Goal: Check status: Check status

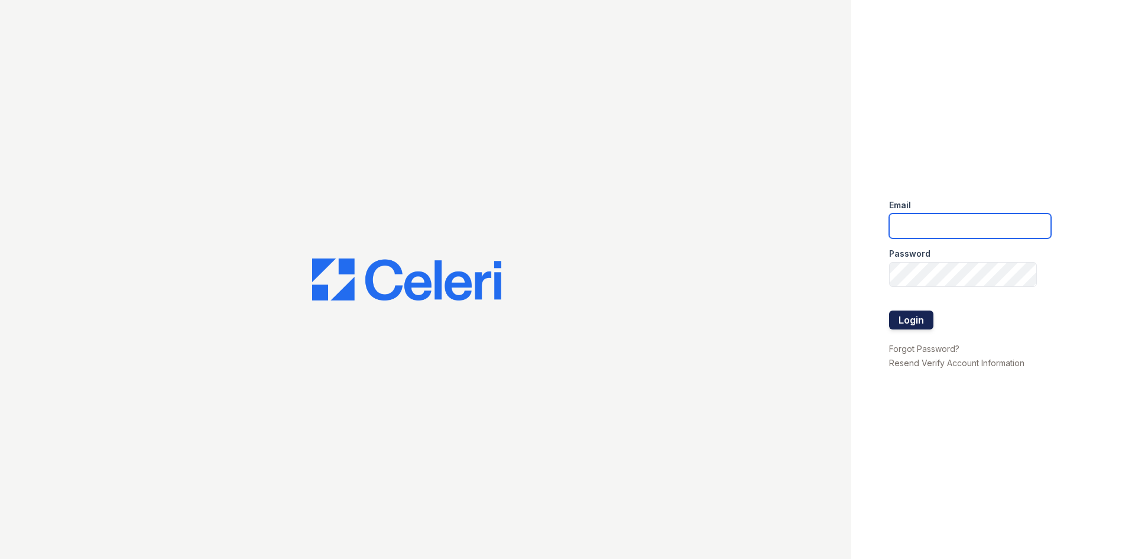
type input "arrivelex@trinity-pm.com"
click at [925, 318] on button "Login" at bounding box center [911, 319] width 44 height 19
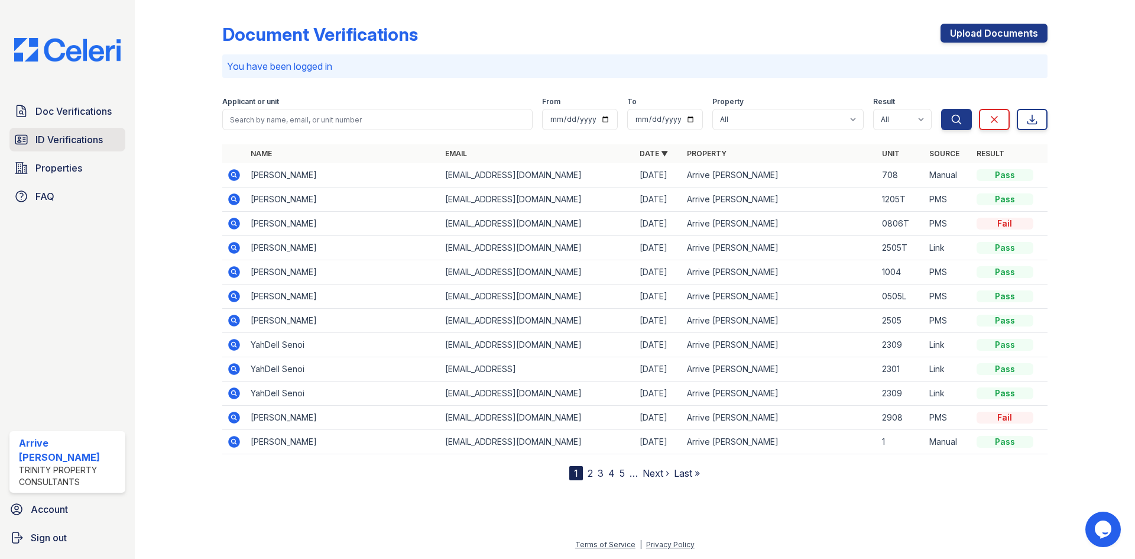
click at [74, 138] on span "ID Verifications" at bounding box center [68, 139] width 67 height 14
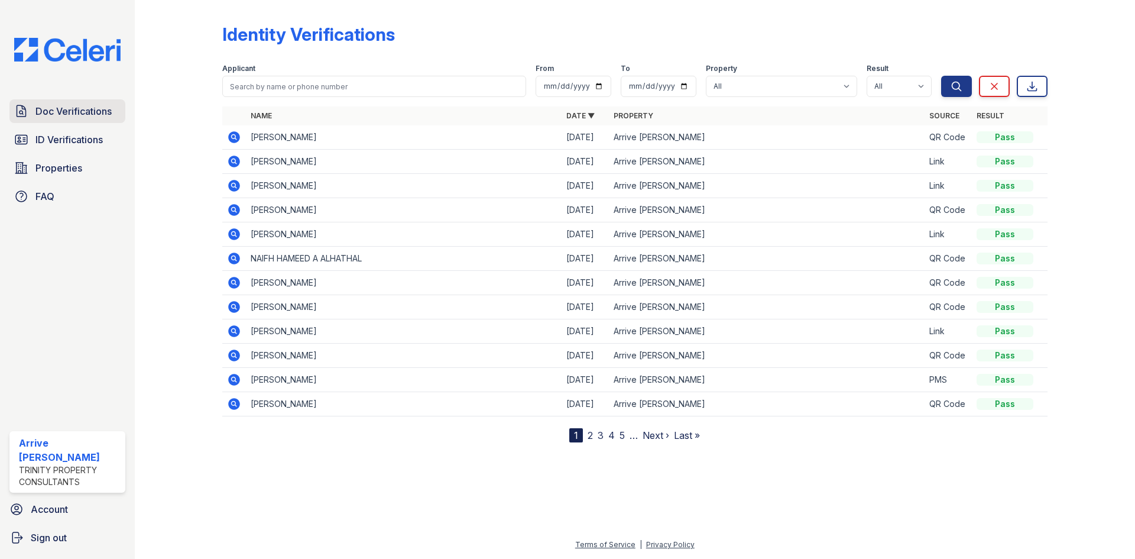
click at [75, 109] on span "Doc Verifications" at bounding box center [73, 111] width 76 height 14
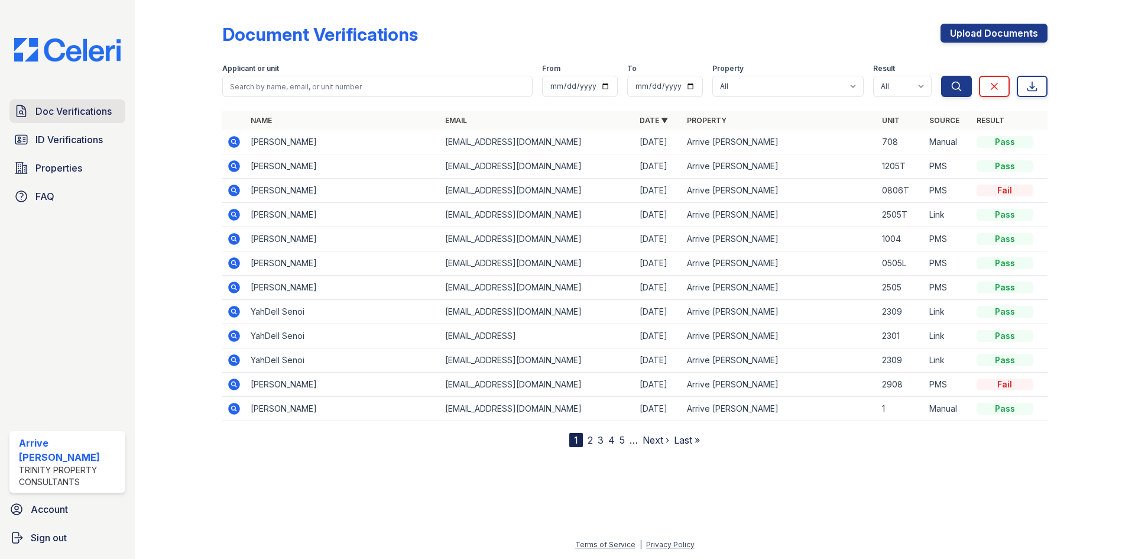
click at [62, 112] on span "Doc Verifications" at bounding box center [73, 111] width 76 height 14
click at [235, 141] on icon at bounding box center [234, 142] width 14 height 14
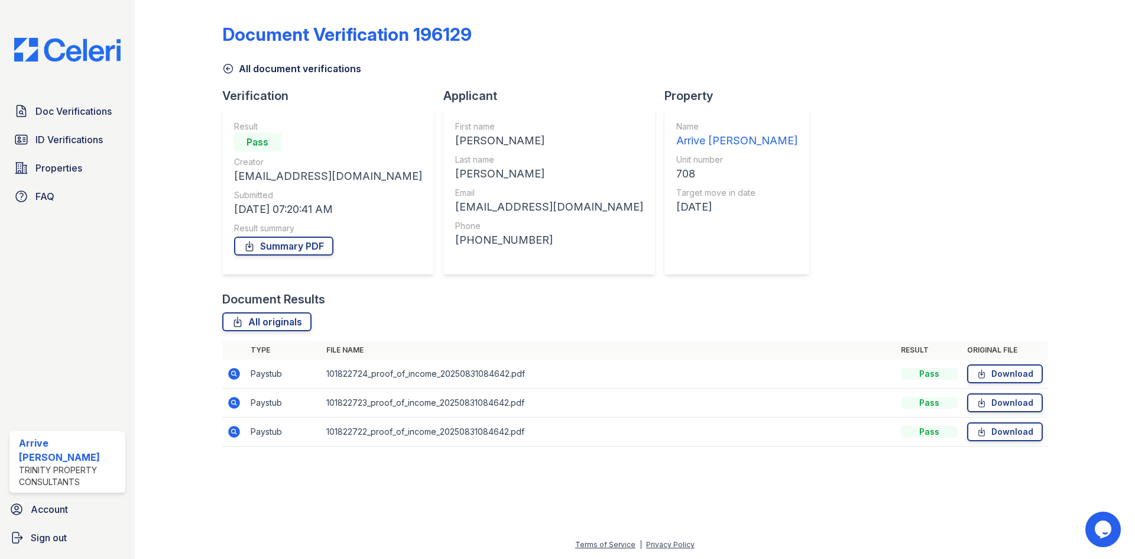
click at [232, 377] on icon at bounding box center [234, 374] width 12 height 12
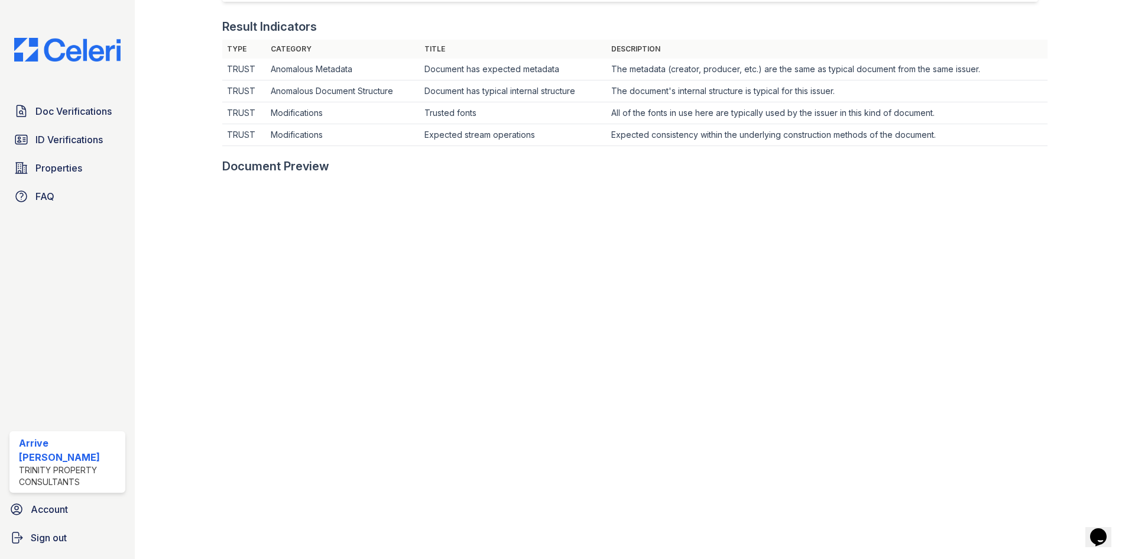
scroll to position [355, 0]
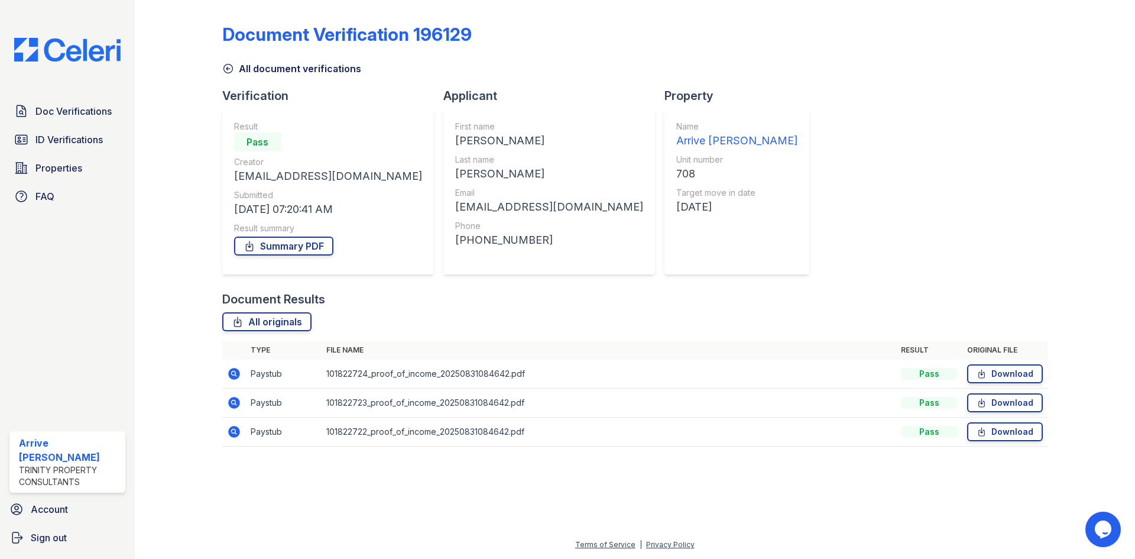
click at [235, 403] on icon at bounding box center [234, 402] width 14 height 14
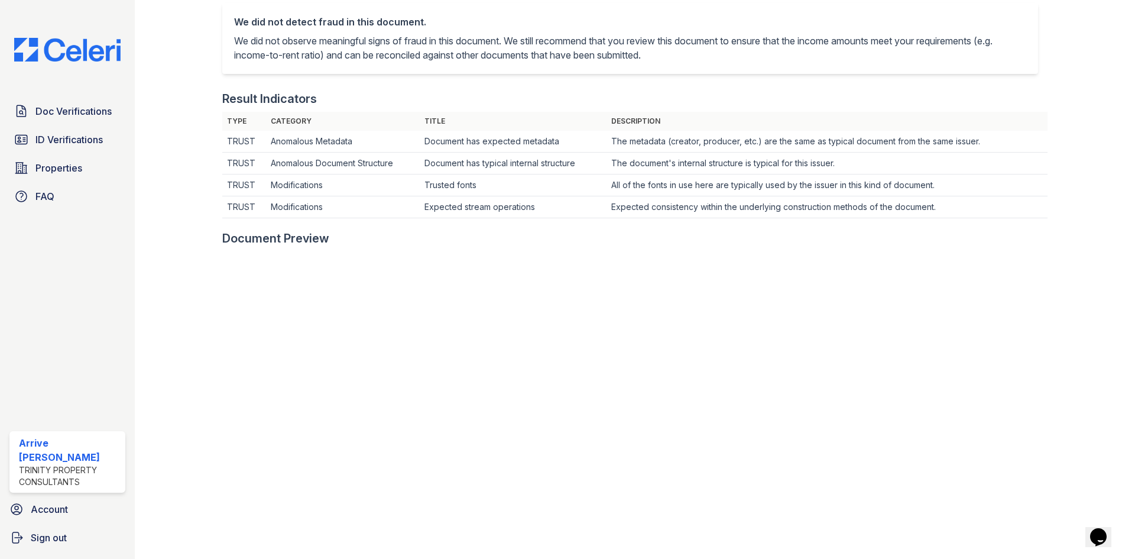
scroll to position [296, 0]
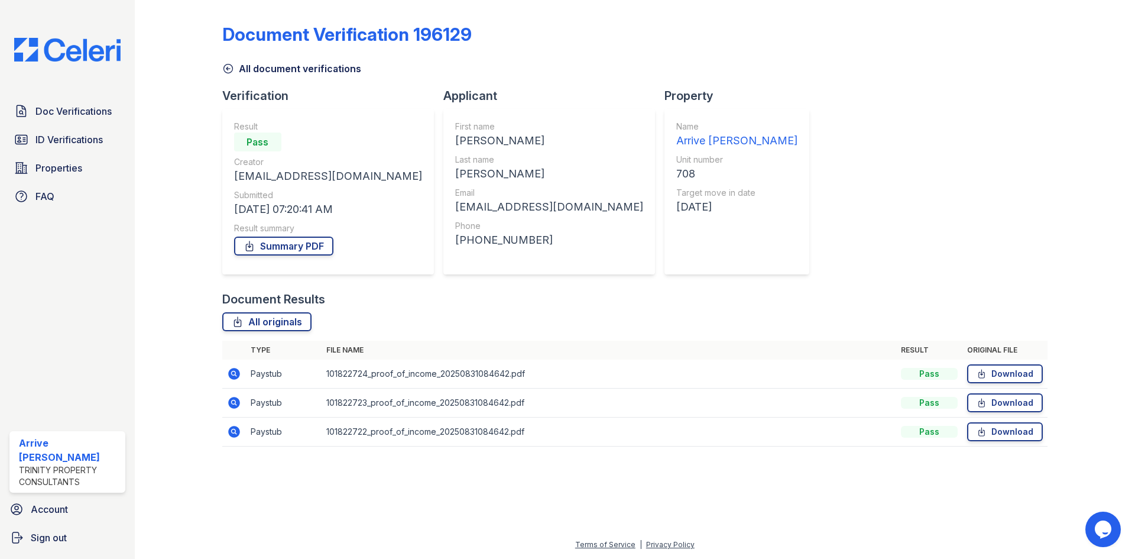
click at [232, 371] on icon at bounding box center [234, 374] width 14 height 14
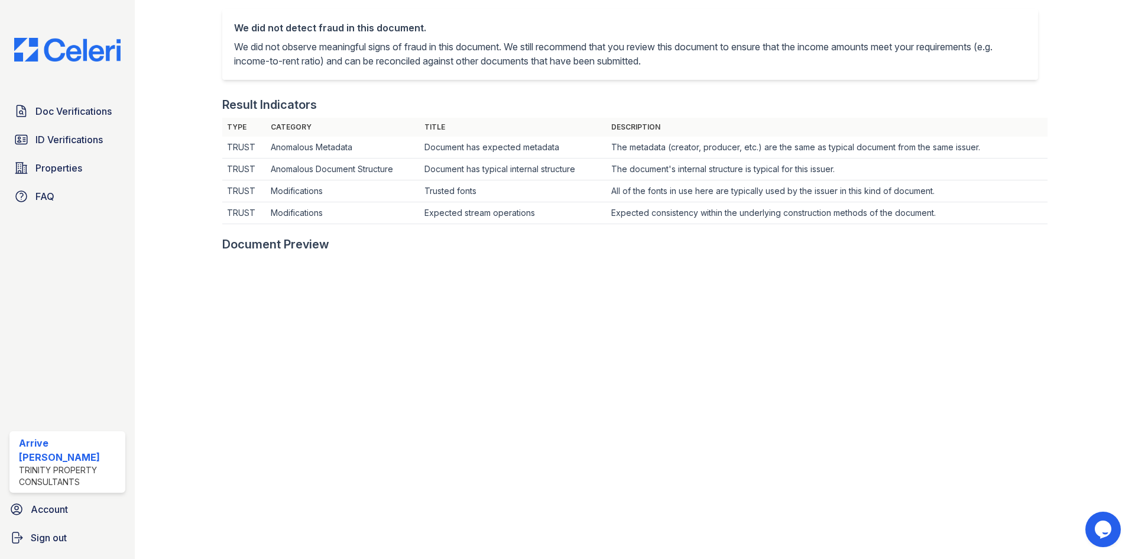
scroll to position [296, 0]
